Goal: Find specific page/section: Find specific page/section

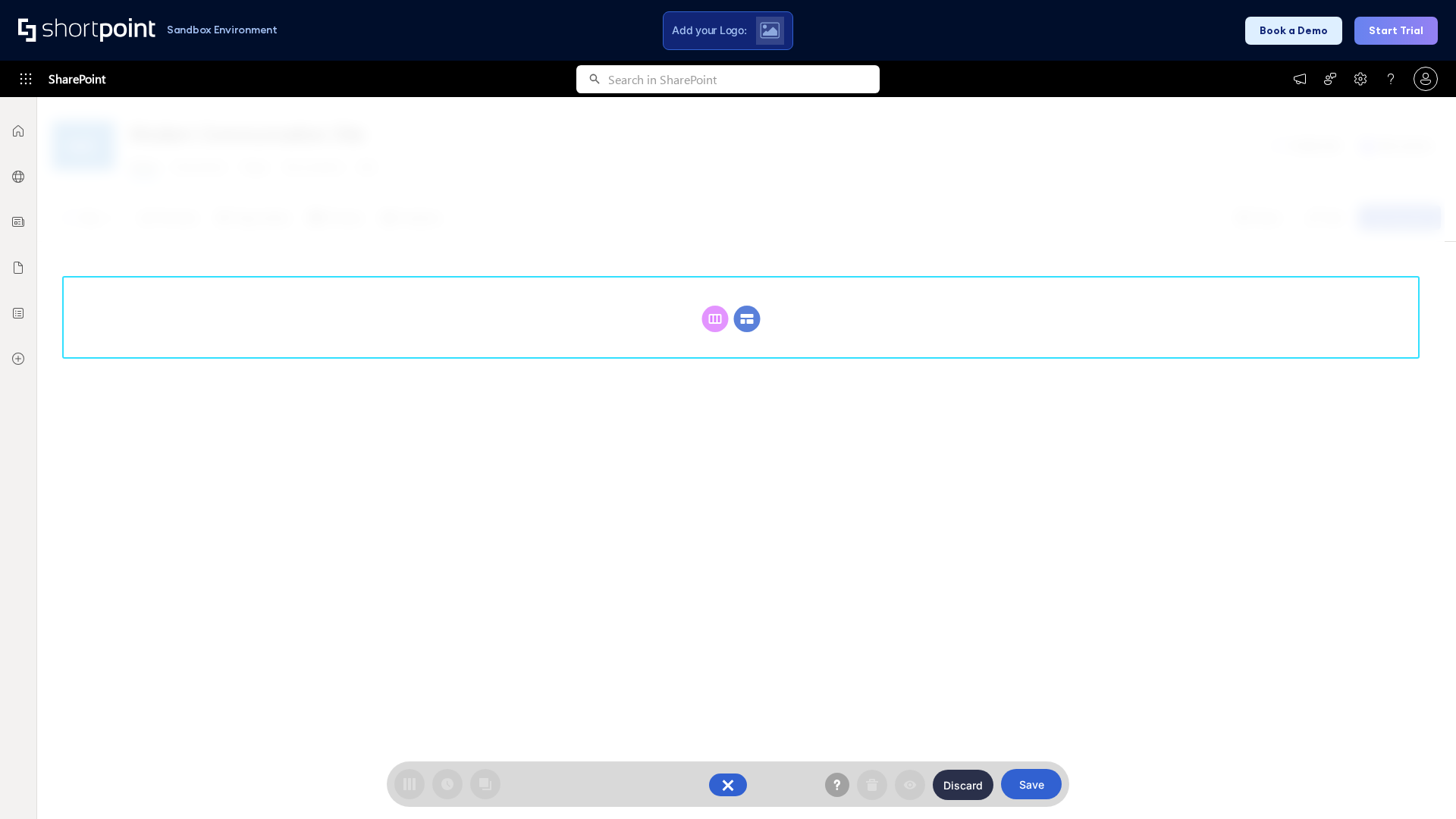
click at [747, 318] on circle at bounding box center [748, 319] width 27 height 27
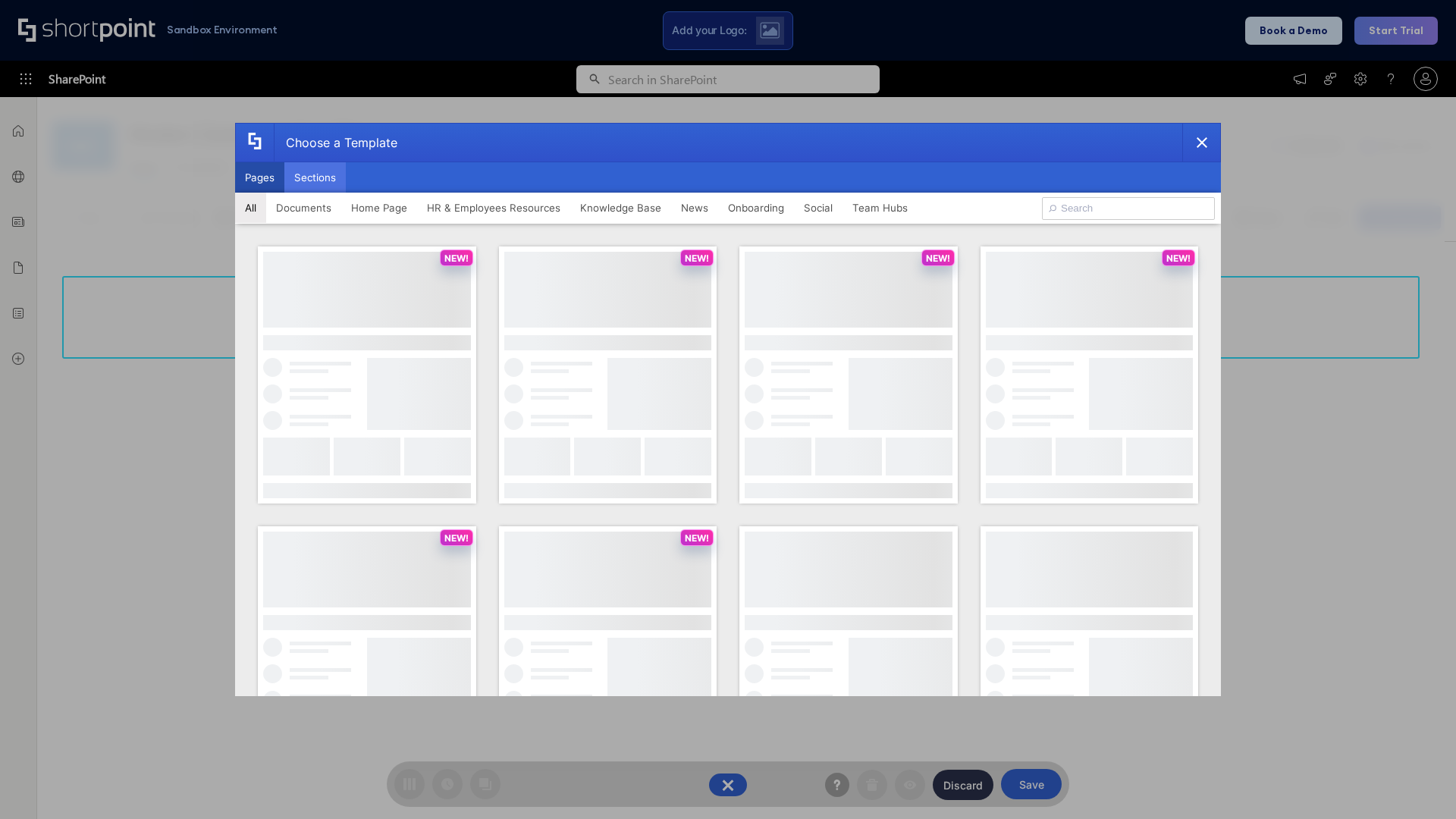
click at [315, 178] on button "Sections" at bounding box center [315, 178] width 62 height 30
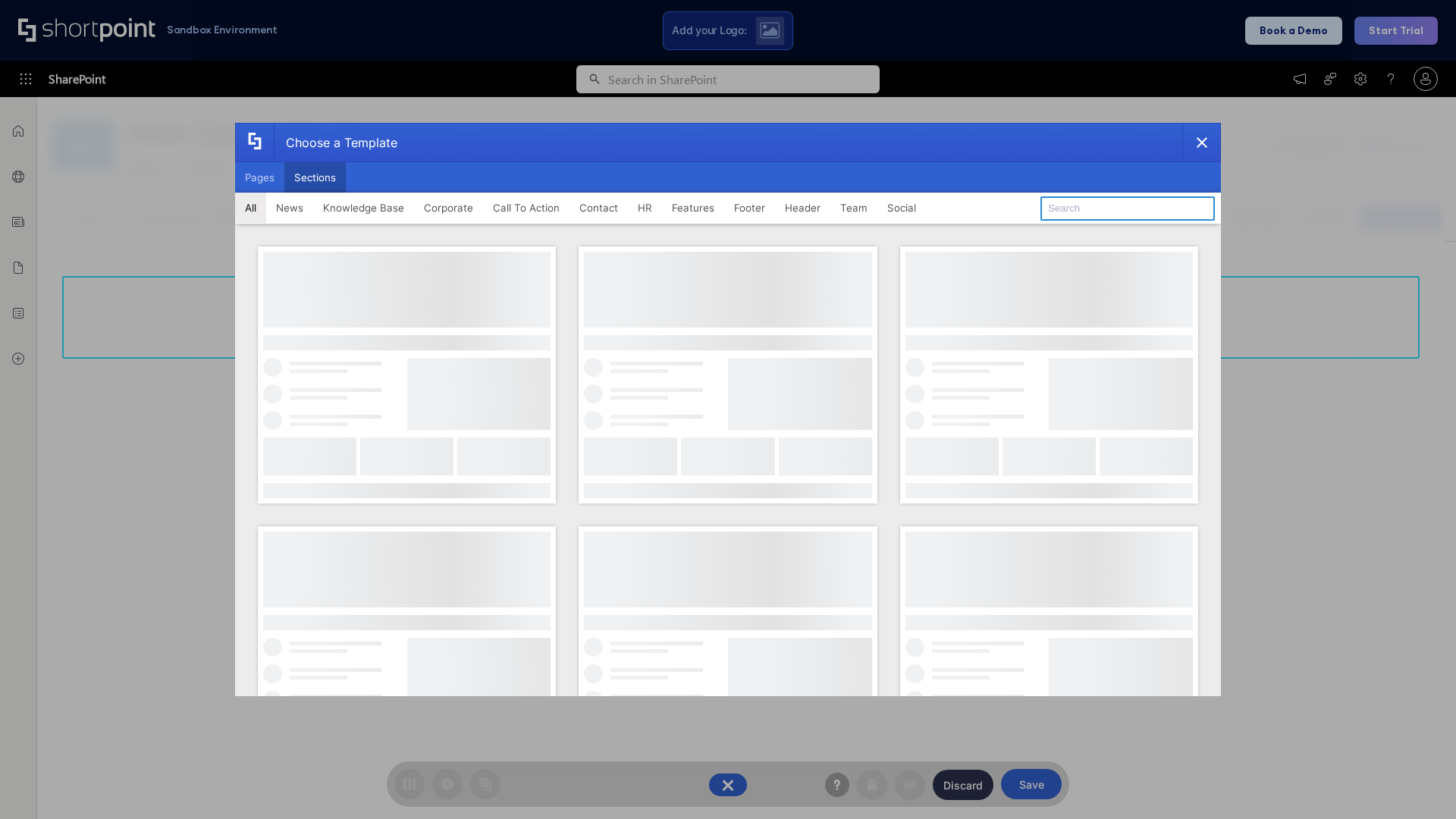
type input "Team Dashboard 1"
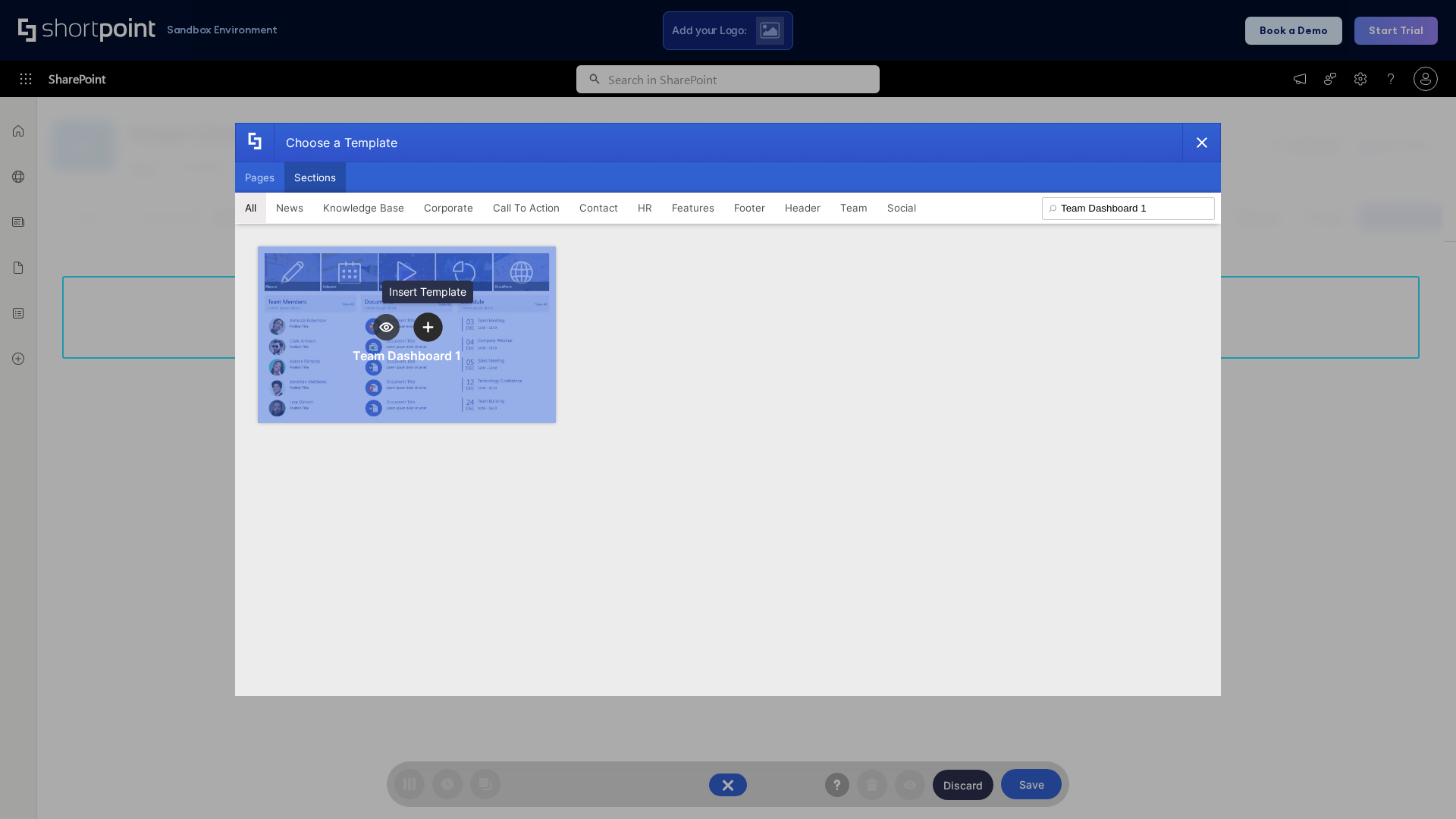
click at [428, 327] on icon "template selector" at bounding box center [428, 326] width 10 height 10
